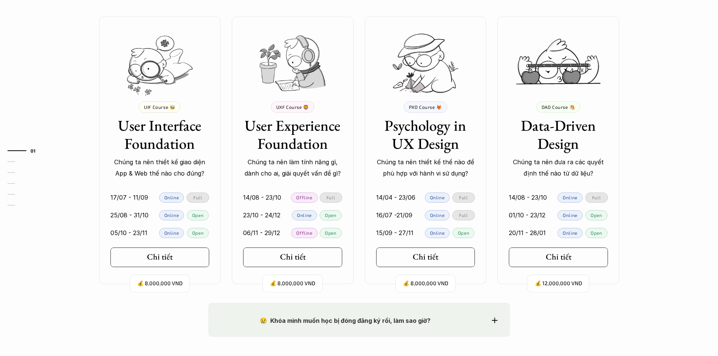
scroll to position [678, 0]
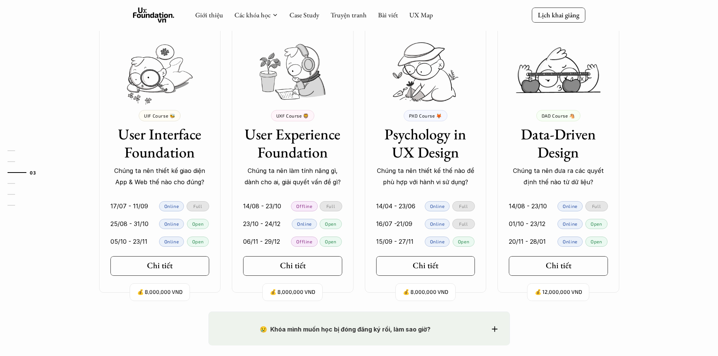
click at [309, 208] on p "Offline" at bounding box center [304, 205] width 16 height 5
click at [320, 270] on link "Chi tiết" at bounding box center [292, 266] width 99 height 20
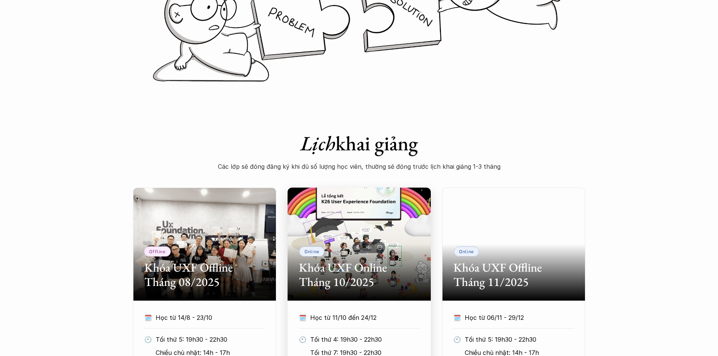
scroll to position [377, 0]
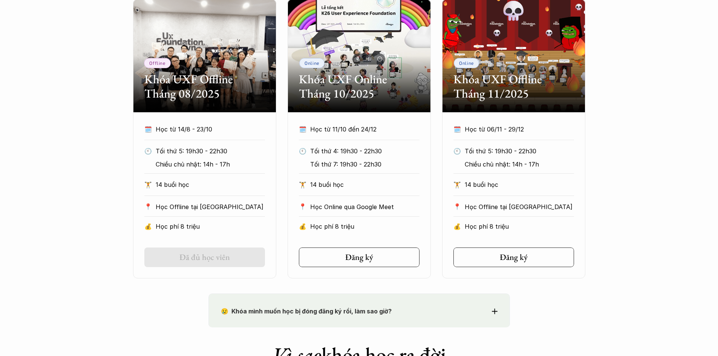
click at [211, 257] on h5 "Đã đủ học viên" at bounding box center [204, 257] width 50 height 10
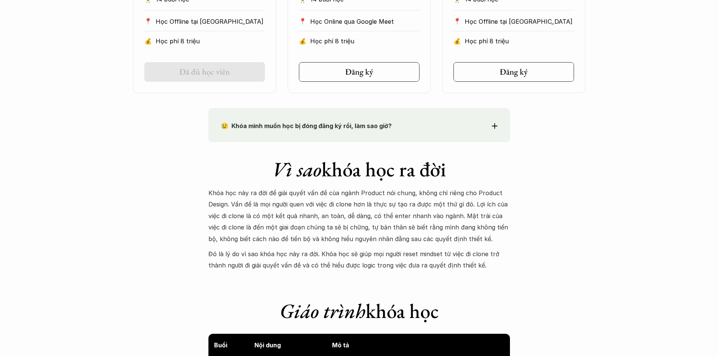
scroll to position [565, 0]
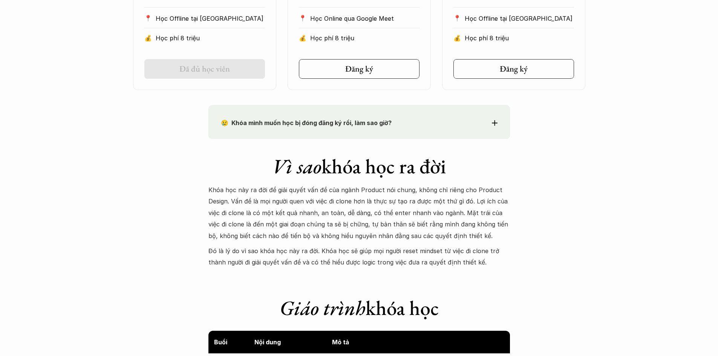
click at [404, 126] on p "😢 Khóa mình muốn học bị đóng đăng ký rồi, làm sao giờ?" at bounding box center [345, 122] width 249 height 11
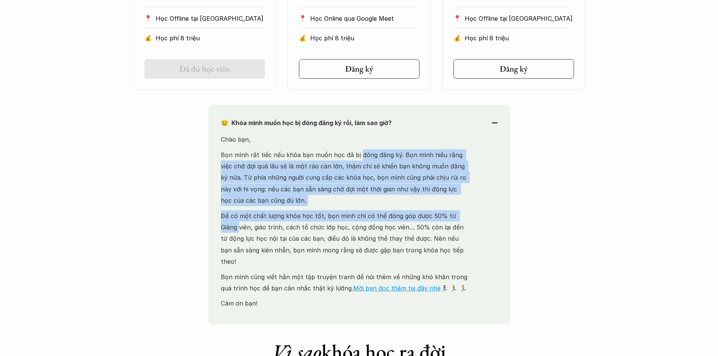
drag, startPoint x: 364, startPoint y: 153, endPoint x: 469, endPoint y: 214, distance: 121.6
click at [469, 214] on div "Chào bạn, Bọn mình rất tiếc nếu khóa bạn muốn học đã bị đóng đăng ký. Bọn mình …" at bounding box center [345, 229] width 249 height 191
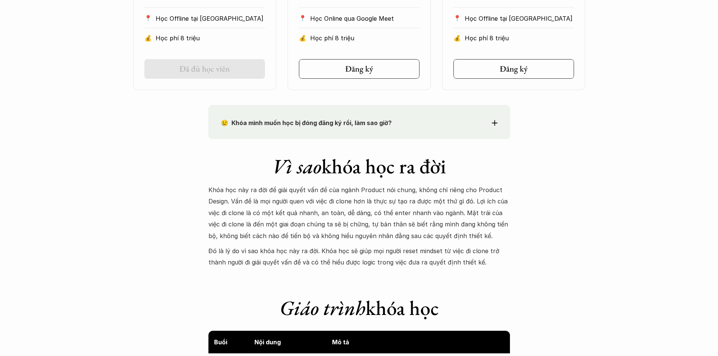
click at [437, 122] on p "😢 Khóa mình muốn học bị đóng đăng ký rồi, làm sao giờ?" at bounding box center [345, 122] width 249 height 11
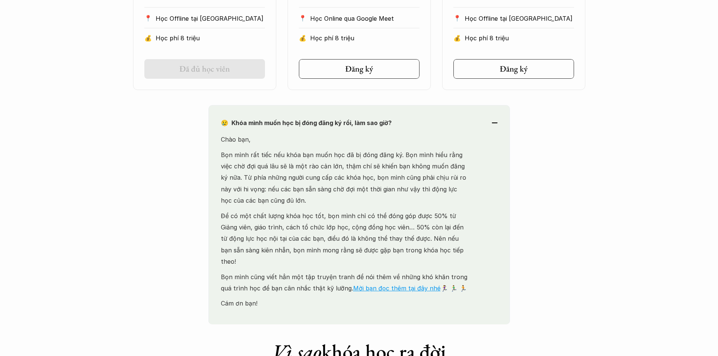
drag, startPoint x: 354, startPoint y: 217, endPoint x: 488, endPoint y: 274, distance: 145.7
click at [488, 274] on div "😢 Khóa mình muốn học bị đóng đăng ký rồi, làm sao giờ? Chào bạn, Bọn mình rất t…" at bounding box center [358, 215] width 301 height 220
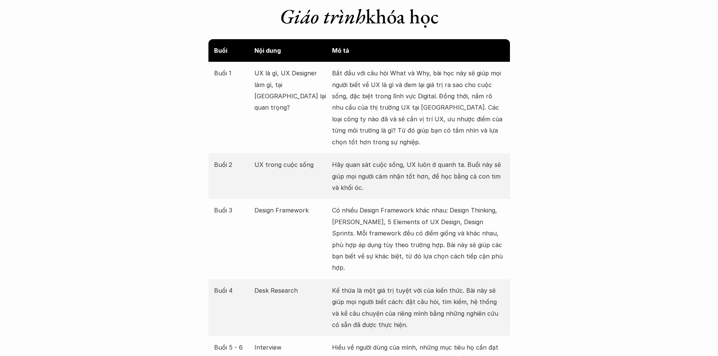
scroll to position [867, 0]
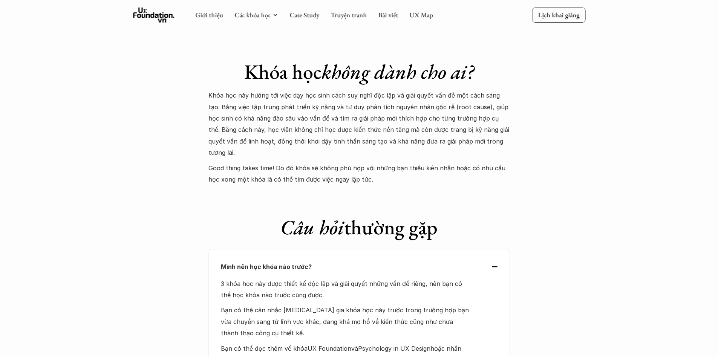
scroll to position [2977, 0]
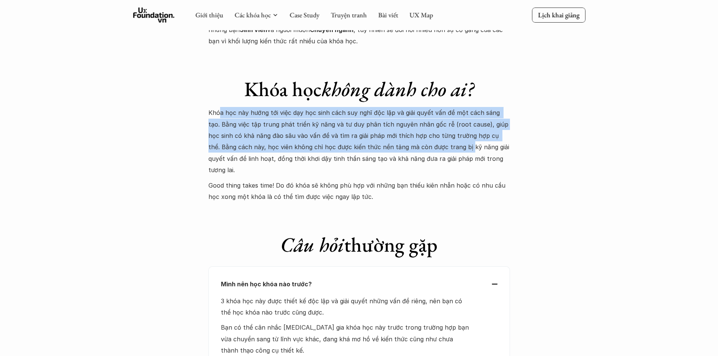
drag, startPoint x: 222, startPoint y: 89, endPoint x: 424, endPoint y: 129, distance: 205.9
click at [424, 129] on p "Khóa học này hướng tới việc dạy học sinh cách suy nghĩ độc lập và giải quyết vấ…" at bounding box center [358, 141] width 301 height 69
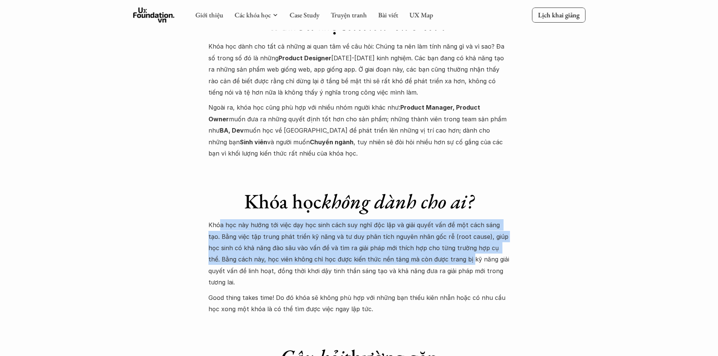
scroll to position [2864, 0]
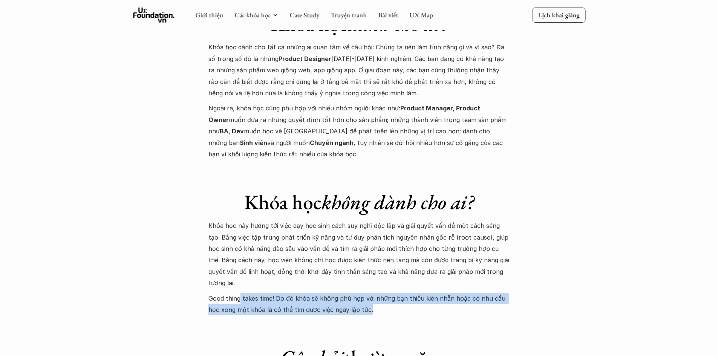
drag, startPoint x: 240, startPoint y: 262, endPoint x: 521, endPoint y: 274, distance: 281.7
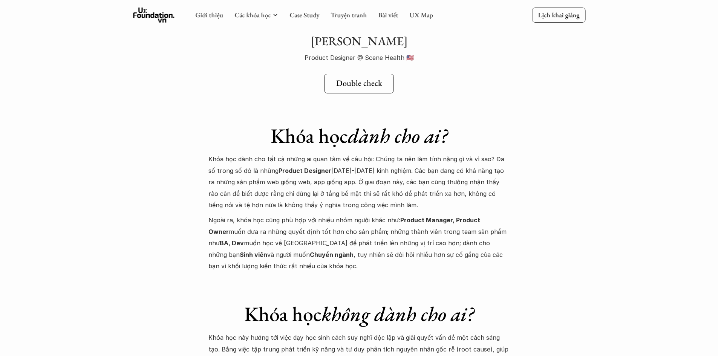
scroll to position [2751, 0]
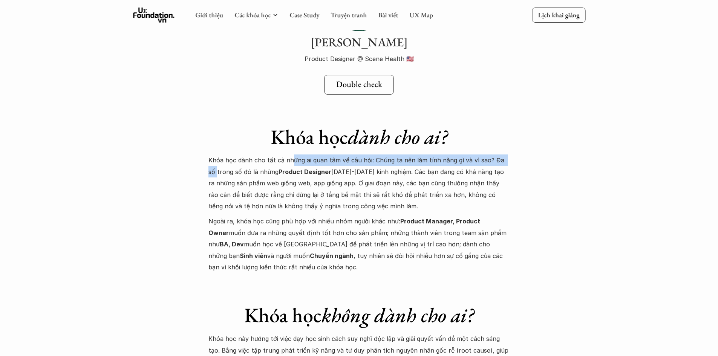
drag, startPoint x: 291, startPoint y: 133, endPoint x: 508, endPoint y: 141, distance: 217.2
click at [508, 154] on p "Khóa học dành cho tất cả những ai quan tâm về câu hỏi: Chúng ta nên làm tính nă…" at bounding box center [358, 182] width 301 height 57
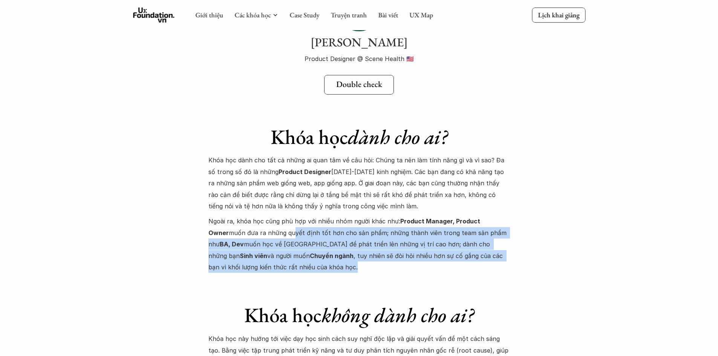
drag, startPoint x: 268, startPoint y: 207, endPoint x: 504, endPoint y: 248, distance: 239.4
click at [504, 248] on p "Ngoài ra, khóa học cũng phù hợp với nhiều nhóm người khác như: Product Manager,…" at bounding box center [358, 244] width 301 height 57
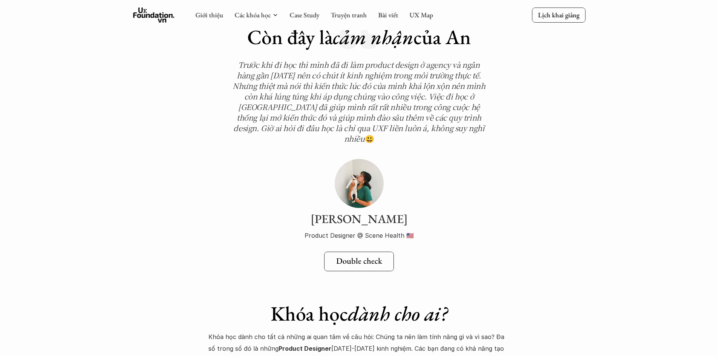
scroll to position [2562, 0]
